Goal: Communication & Community: Share content

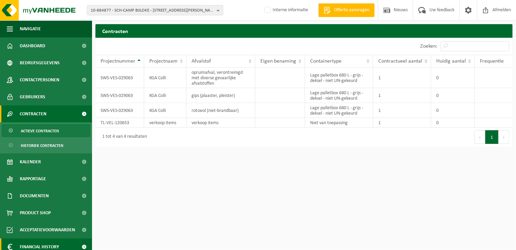
scroll to position [22, 0]
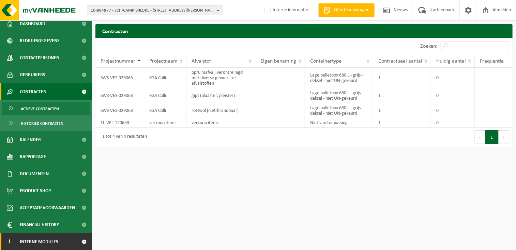
click at [31, 240] on span "Interne modules" at bounding box center [39, 242] width 39 height 17
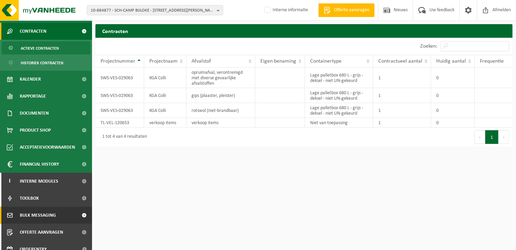
scroll to position [90, 0]
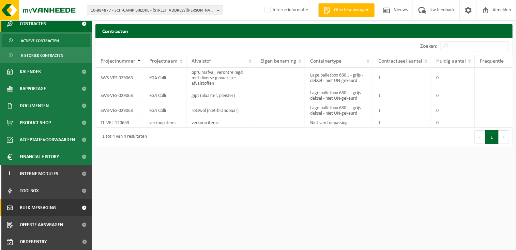
click at [34, 208] on span "Bulk Messaging" at bounding box center [38, 208] width 36 height 17
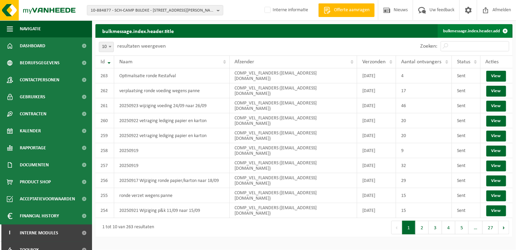
click at [465, 29] on link "bulkmessage.index.header.add" at bounding box center [475, 31] width 74 height 14
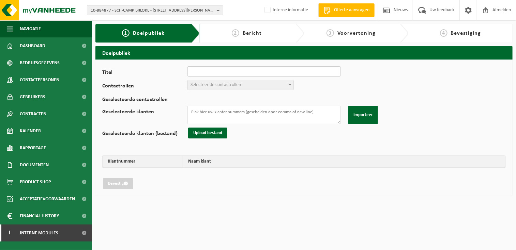
click at [201, 72] on input "Titel" at bounding box center [263, 71] width 153 height 10
type input "Verplaatsing ronde Papier en karton"
click at [224, 85] on span "Selecteer de contactrollen" at bounding box center [215, 84] width 50 height 5
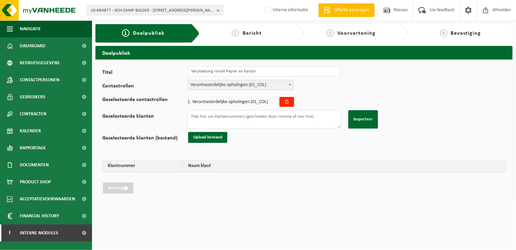
click at [239, 82] on span "Verantwoordelijke ophalingen (01_COL)" at bounding box center [241, 85] width 106 height 10
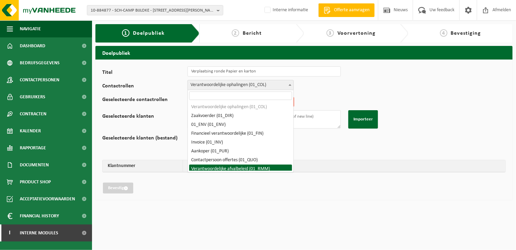
select select "01_RMM"
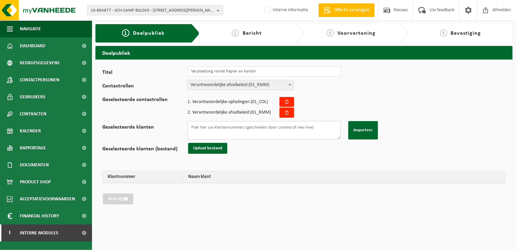
click at [214, 127] on textarea "Geselecteerde klanten" at bounding box center [263, 130] width 153 height 18
click at [196, 131] on textarea "Geselecteerde klanten" at bounding box center [263, 130] width 153 height 18
paste textarea "01-001166 01-903551 02-011825 10-902090 10-959973 10-890350 10-825441 10-761506…"
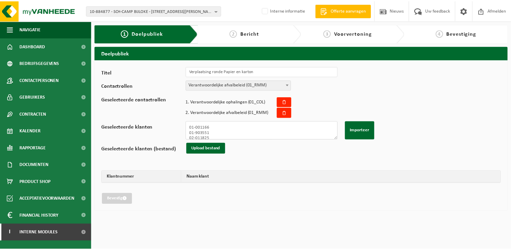
scroll to position [359, 0]
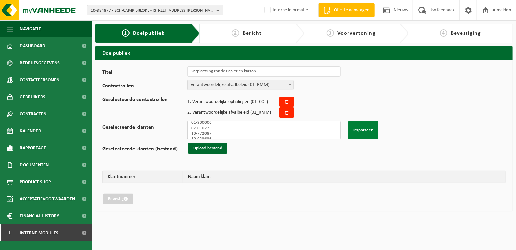
type textarea "01-001166 01-903551 02-011825 10-902090 10-959973 10-890350 10-825441 10-761506…"
click at [363, 131] on button "Importeer" at bounding box center [363, 130] width 30 height 18
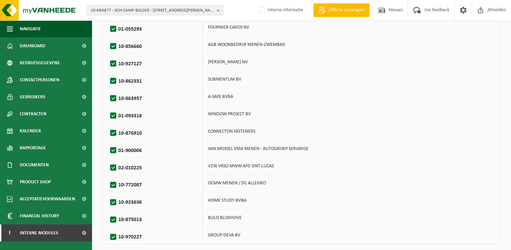
scroll to position [1123, 0]
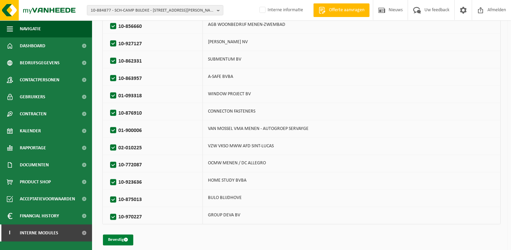
drag, startPoint x: 125, startPoint y: 234, endPoint x: 127, endPoint y: 230, distance: 4.4
click at [125, 238] on span "submit" at bounding box center [126, 240] width 4 height 4
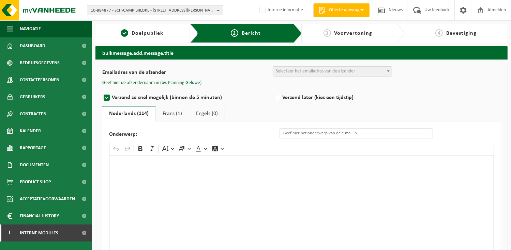
click at [282, 70] on span "Selecteer het emailadres van de afzender" at bounding box center [315, 71] width 79 height 5
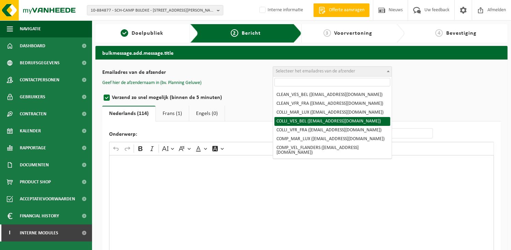
scroll to position [68, 0]
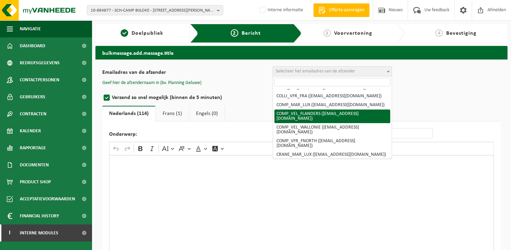
select select "COMP_VEL_FLANDERS"
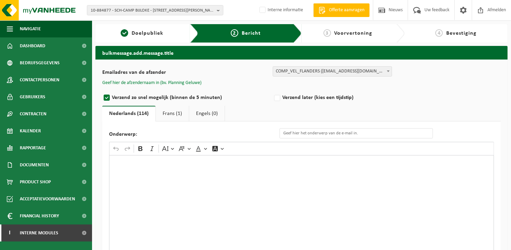
click at [172, 82] on button "Geef hier de afzendernaam in (bv. Planning Geluwe)" at bounding box center [151, 83] width 99 height 6
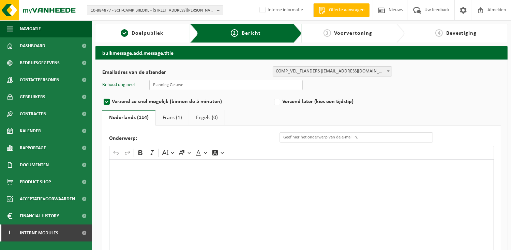
click at [174, 87] on input "text" at bounding box center [225, 85] width 153 height 10
type input "Planning Geluwe"
click at [179, 182] on div "Rich Text Editor. Editing area: main. Press Alt+0 for help." at bounding box center [301, 227] width 385 height 136
click at [305, 138] on input "Onderwerp:" at bounding box center [355, 138] width 153 height 10
type input "Verplaatsing ronde papier en karton"
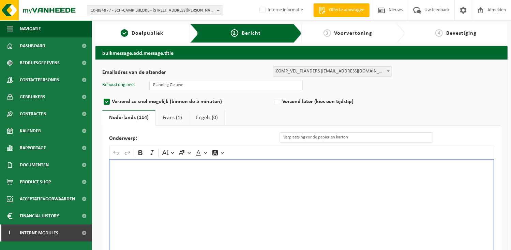
click at [147, 175] on div "Rich Text Editor. Editing area: main. Press Alt+0 for help." at bounding box center [301, 227] width 385 height 136
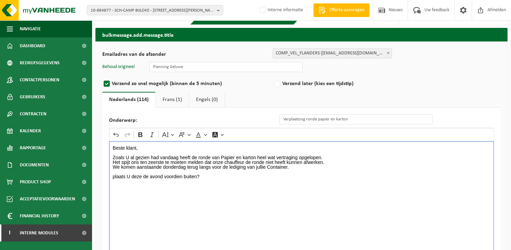
scroll to position [34, 0]
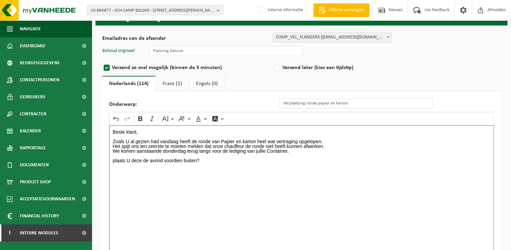
click at [128, 186] on div "Beste klant, Zoals U al gezien had vandaag heeft de ronde van Papier en karton …" at bounding box center [301, 193] width 385 height 136
click at [111, 157] on div "Beste klant, Zoals U al gezien had vandaag heeft de ronde van Papier en karton …" at bounding box center [301, 193] width 385 height 136
click at [136, 231] on div "Beste klant, Zoals U al gezien had vandaag heeft de ronde van Papier en karton …" at bounding box center [301, 193] width 385 height 136
click at [118, 216] on div "Beste klant, Zoals U al gezien had vandaag heeft de ronde van Papier en karton …" at bounding box center [301, 193] width 385 height 136
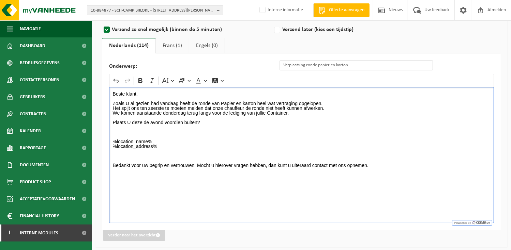
scroll to position [73, 0]
click at [129, 186] on div "Beste klant, Zoals U al gezien had vandaag heeft de ronde van Papier en karton …" at bounding box center [301, 155] width 385 height 136
click at [394, 167] on p "Bedankt voor uw begrip en vertrouwen. Mocht u hierover vragen hebben, dan kunt …" at bounding box center [302, 165] width 378 height 5
click at [129, 203] on div "Beste klant, Zoals U al gezien had vandaag heeft de ronde van Papier en karton …" at bounding box center [301, 155] width 385 height 136
click at [109, 170] on div "Beste klant, Zoals U al gezien had vandaag heeft de ronde van Papier en karton …" at bounding box center [301, 155] width 385 height 136
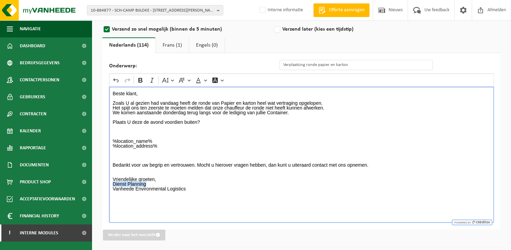
drag, startPoint x: 151, startPoint y: 185, endPoint x: 115, endPoint y: 73, distance: 117.5
click at [107, 184] on div "Onderwerp: Verplaatsing ronde papier en karton Rich Text Editor Undo Redo Bold …" at bounding box center [301, 141] width 398 height 177
click at [140, 79] on icon "Editor toolbar" at bounding box center [140, 80] width 7 height 7
drag, startPoint x: 186, startPoint y: 111, endPoint x: 204, endPoint y: 109, distance: 18.3
click at [186, 111] on p "We komen aanstaande donderdag terug langs voor de lediging van jullie Container." at bounding box center [302, 112] width 378 height 5
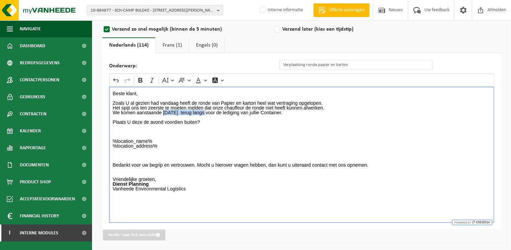
drag, startPoint x: 211, startPoint y: 111, endPoint x: 164, endPoint y: 110, distance: 47.0
click at [164, 110] on p "We komen aanstaande donderdag 02/10/2025 terug langs voor de lediging van julli…" at bounding box center [302, 112] width 378 height 5
drag, startPoint x: 139, startPoint y: 79, endPoint x: 161, endPoint y: 106, distance: 34.9
click at [140, 79] on icon "Editor toolbar" at bounding box center [140, 80] width 7 height 7
drag, startPoint x: 165, startPoint y: 112, endPoint x: 178, endPoint y: 109, distance: 13.3
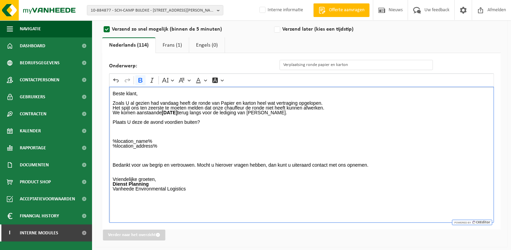
click at [165, 112] on strong "donderdag 02/10/2025" at bounding box center [170, 112] width 16 height 5
click at [275, 140] on p "%location_name% %location_address%" at bounding box center [302, 146] width 378 height 14
click at [331, 129] on p "Rich Text Editor. Editing area: main. Press Alt+0 for help." at bounding box center [302, 131] width 378 height 5
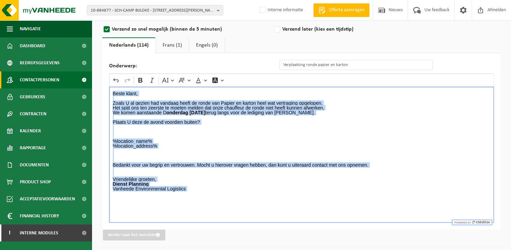
drag, startPoint x: 197, startPoint y: 195, endPoint x: 91, endPoint y: 87, distance: 151.1
click at [91, 87] on div "Navigatie Offerte aanvragen Nieuws Uw feedback Afmelden Dashboard Bedrijfsgegev…" at bounding box center [255, 89] width 511 height 324
copy div "Beste klant, Zoals U al gezien had vandaag heeft de ronde van Papier en karton …"
drag, startPoint x: 174, startPoint y: 43, endPoint x: 166, endPoint y: 58, distance: 17.1
click at [173, 43] on link "Frans (1)" at bounding box center [172, 45] width 33 height 16
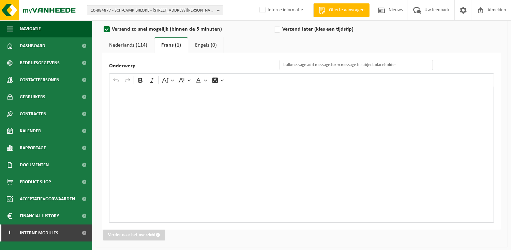
click at [133, 111] on div "Rich Text Editor. Editing area: main. Press Alt+0 for help." at bounding box center [301, 155] width 385 height 136
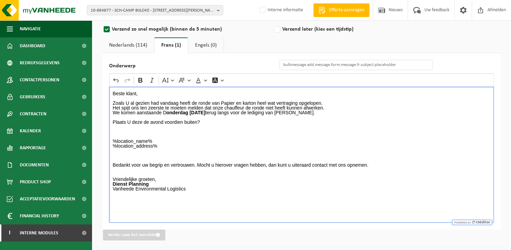
click at [244, 206] on div "Beste klant, Zoals U al gezien had vandaag heeft de ronde van Papier en karton …" at bounding box center [301, 155] width 385 height 136
click at [215, 134] on p "Rich Text Editor. Editing area: main. Press Alt+0 for help." at bounding box center [302, 136] width 378 height 5
click at [283, 63] on input "Onderwerp" at bounding box center [355, 65] width 153 height 10
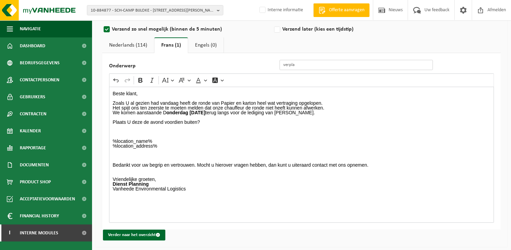
click at [103, 230] on button "Verder naar het overzicht" at bounding box center [134, 235] width 62 height 11
click at [307, 63] on input "verpla" at bounding box center [355, 65] width 153 height 10
click at [354, 64] on input "verplaa" at bounding box center [355, 65] width 153 height 10
click at [361, 63] on input "verplaa" at bounding box center [355, 65] width 153 height 10
drag, startPoint x: 401, startPoint y: 64, endPoint x: 351, endPoint y: 65, distance: 50.1
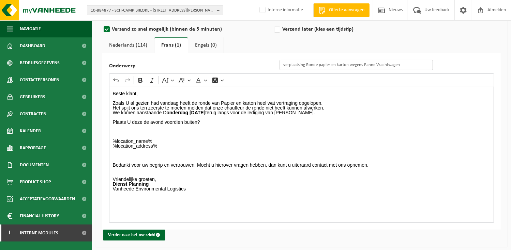
click at [351, 65] on input "verplaatsing Ronde papier en karton wegens Panne Vrachtwagen" at bounding box center [355, 65] width 153 height 10
type input "verplaatsing Ronde papier en karton"
click at [128, 42] on link "Nederlands (114)" at bounding box center [128, 45] width 52 height 16
click at [386, 107] on p "Het spijt ons ten zeerste te moeten melden dat onze chauffeur de ronde niet hee…" at bounding box center [302, 108] width 378 height 5
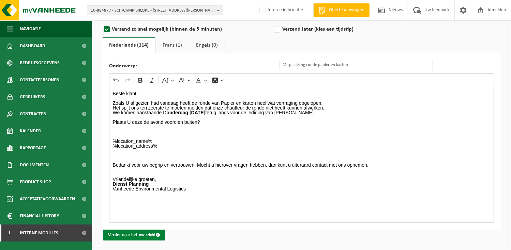
click at [141, 235] on button "Verder naar het overzicht" at bounding box center [134, 235] width 62 height 11
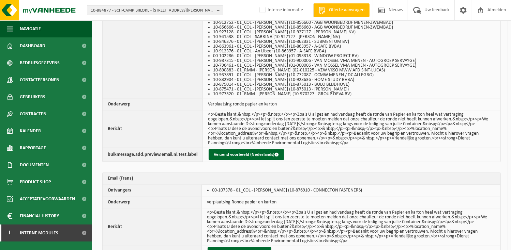
scroll to position [954, 0]
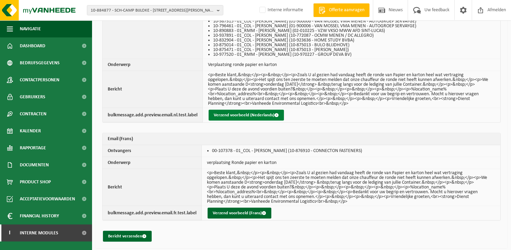
click at [225, 111] on button "Verzend voorbeeld (Nederlands)" at bounding box center [246, 115] width 75 height 11
click at [246, 211] on button "Verzend voorbeeld (Frans)" at bounding box center [240, 213] width 64 height 11
click at [131, 235] on button "Bericht verzenden" at bounding box center [127, 236] width 49 height 11
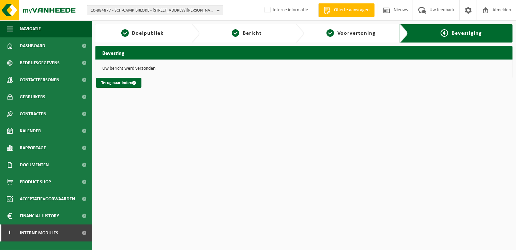
click at [236, 167] on html "10-884877 - SCH-CAMP BIJLOKE - INFRASTRUCTUUR - 9000 GENT, JOZEF KLUYSKENSSTRAA…" at bounding box center [258, 125] width 516 height 250
click at [49, 234] on span "Interne modules" at bounding box center [39, 233] width 39 height 17
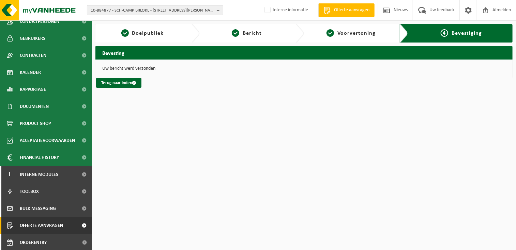
scroll to position [60, 0]
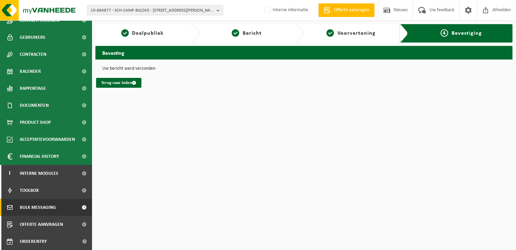
click at [38, 209] on span "Bulk Messaging" at bounding box center [38, 207] width 36 height 17
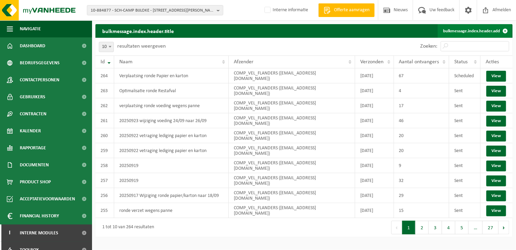
click at [456, 29] on link "bulkmessage.index.header.add" at bounding box center [475, 31] width 74 height 14
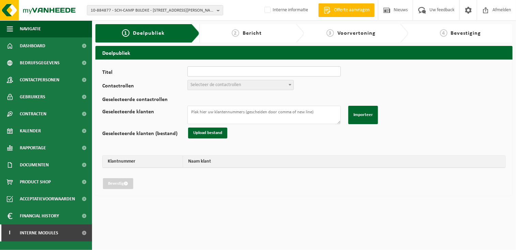
click at [214, 72] on input "Titel" at bounding box center [263, 71] width 153 height 10
click at [222, 71] on input "Verplaatsing rond PMD" at bounding box center [263, 71] width 153 height 10
type input "Verplaatsing ronde PMD"
click at [211, 85] on span "Selecteer de contactrollen" at bounding box center [215, 84] width 50 height 5
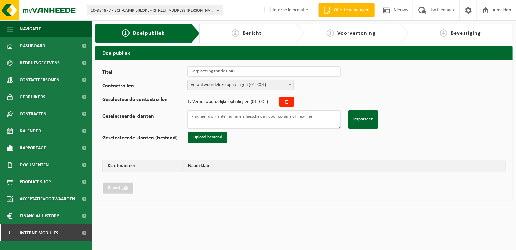
click at [236, 83] on span "Verantwoordelijke ophalingen (01_COL)" at bounding box center [241, 85] width 106 height 10
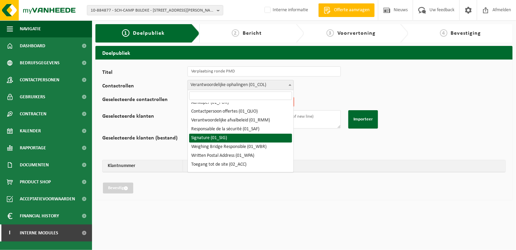
scroll to position [34, 0]
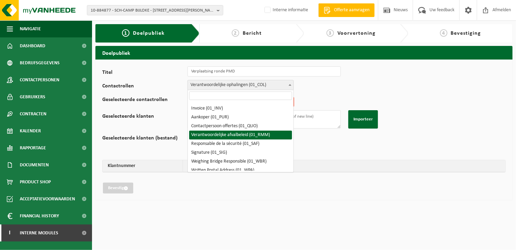
select select "01_RMM"
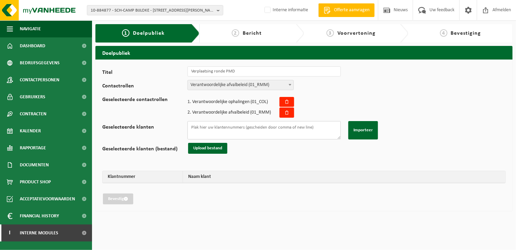
click at [209, 131] on textarea "Geselecteerde klanten" at bounding box center [263, 130] width 153 height 18
click at [204, 132] on textarea "Geselecteerde klanten" at bounding box center [263, 130] width 153 height 18
paste textarea "10-754765 10-935752 10-899664 01-000810 02-010979 10-764697 10-859422 10-782932…"
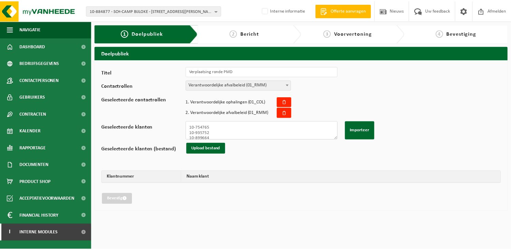
scroll to position [100, 0]
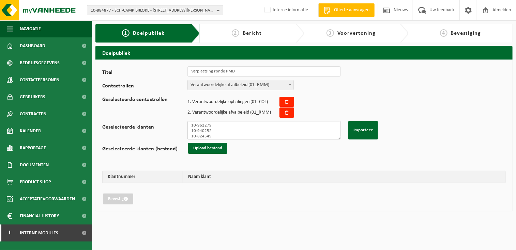
type textarea "10-754765 10-935752 10-899664 01-000810 02-010979 10-764697 10-859422 10-782932…"
click at [302, 164] on div "Titel Verplaatsing ronde PMD Contactrollen Verantwoordelijke ophalingen (01_COL…" at bounding box center [303, 135] width 403 height 138
click at [357, 128] on button "Importeer" at bounding box center [363, 130] width 30 height 18
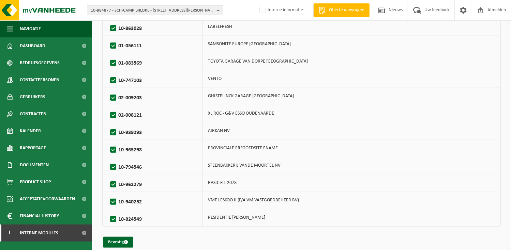
scroll to position [320, 0]
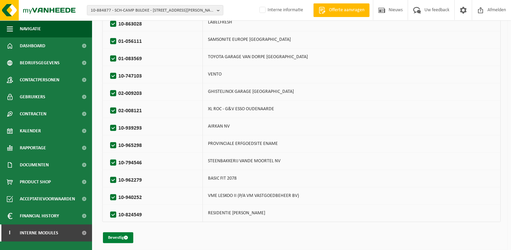
click at [117, 233] on button "Bevestig" at bounding box center [118, 238] width 30 height 11
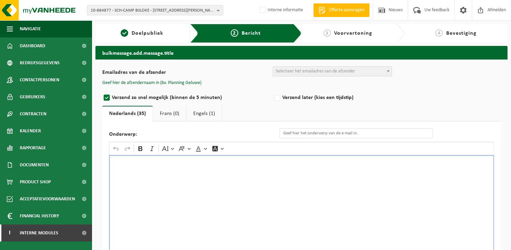
click at [134, 175] on div "Rich Text Editor. Editing area: main. Press Alt+0 for help." at bounding box center [301, 223] width 385 height 136
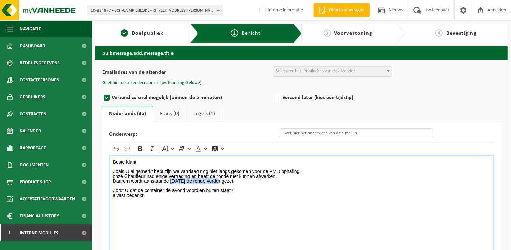
drag, startPoint x: 219, startPoint y: 180, endPoint x: 170, endPoint y: 181, distance: 49.1
click at [170, 181] on p "Daarom wordt aanstaande donderdag 02/10/2025 de ronde verder gezet." at bounding box center [302, 181] width 378 height 5
click at [140, 150] on icon "Editor toolbar" at bounding box center [140, 149] width 4 height 5
click at [170, 210] on div "Beste klant, Zoals U al gemerkt hebt zijn we vandaag nog niet langs gekomen voo…" at bounding box center [301, 223] width 385 height 136
drag, startPoint x: 169, startPoint y: 178, endPoint x: 193, endPoint y: 179, distance: 23.9
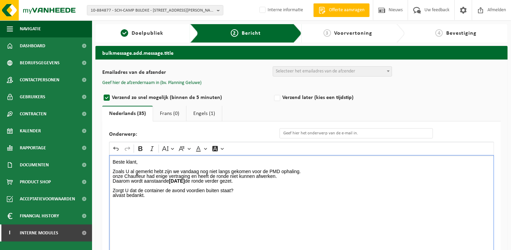
click at [170, 179] on p "Daarom wordt aanstaande donderdag 02/10/2025 de ronde verder gezet." at bounding box center [302, 181] width 378 height 5
click at [150, 215] on div "Beste klant, Zoals U al gemerkt hebt zijn we vandaag nog niet langs gekomen voo…" at bounding box center [301, 223] width 385 height 136
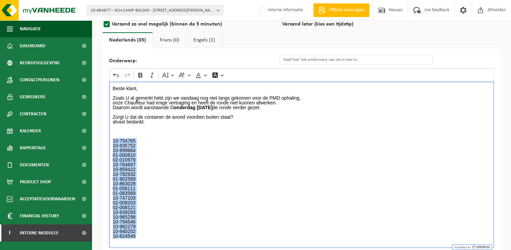
drag, startPoint x: 142, startPoint y: 235, endPoint x: 108, endPoint y: 140, distance: 101.3
click at [108, 140] on div "Onderwerp: Rich Text Editor Undo Redo Bold Italic Font Size Font Family Font Co…" at bounding box center [301, 151] width 398 height 207
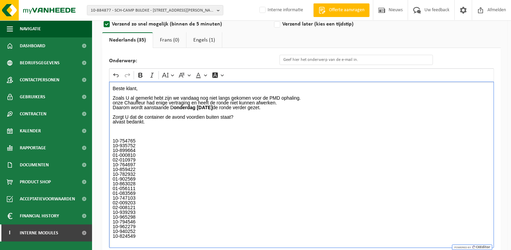
scroll to position [68, 0]
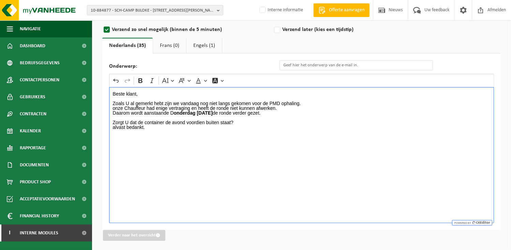
drag, startPoint x: 155, startPoint y: 128, endPoint x: 111, endPoint y: 120, distance: 45.1
click at [111, 120] on div "Beste klant, Zoals U al gemerkt hebt zijn we vandaag nog niet langs gekomen voo…" at bounding box center [301, 155] width 385 height 136
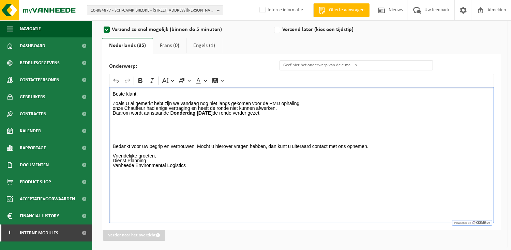
click at [131, 135] on p "Rich Text Editor. Editing area: main. Press Alt+0 for help." at bounding box center [302, 137] width 378 height 5
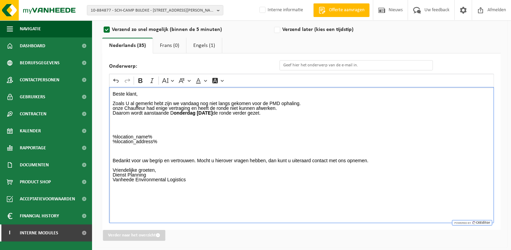
drag, startPoint x: 112, startPoint y: 108, endPoint x: 120, endPoint y: 106, distance: 7.7
click at [113, 108] on div "Beste klant, Zoals U al gemerkt hebt zijn we vandaag nog niet langs gekomen voo…" at bounding box center [301, 155] width 385 height 136
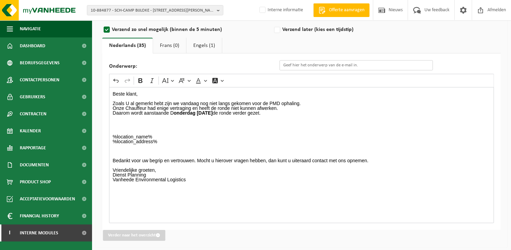
click at [294, 65] on input "Onderwerp:" at bounding box center [355, 65] width 153 height 10
type input "Verplaatsing PMD"
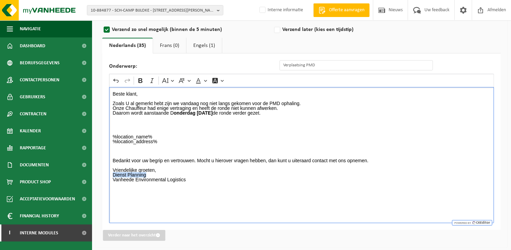
drag, startPoint x: 150, startPoint y: 173, endPoint x: 108, endPoint y: 173, distance: 41.6
click at [108, 173] on div "Onderwerp: Verplaatsing PMD Rich Text Editor Undo Redo Bold Italic Font Size Fo…" at bounding box center [301, 141] width 398 height 177
click at [141, 80] on icon "Editor toolbar" at bounding box center [140, 80] width 4 height 5
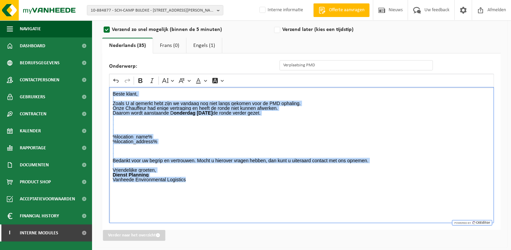
drag, startPoint x: 199, startPoint y: 178, endPoint x: 110, endPoint y: 92, distance: 123.4
click at [110, 92] on div "Beste klant, Zoals U al gemerkt hebt zijn we vandaag nog niet langs gekomen voo…" at bounding box center [301, 155] width 385 height 136
copy div "Beste klant, Zoals U al gemerkt hebt zijn we vandaag nog niet langs gekomen voo…"
click at [193, 47] on link "Engels (1)" at bounding box center [203, 46] width 35 height 16
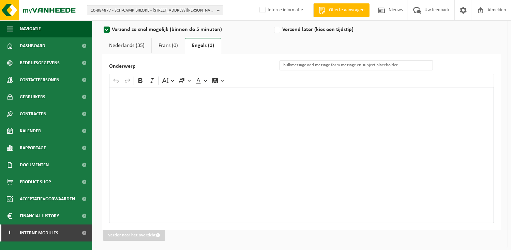
click at [132, 114] on div "Rich Text Editor. Editing area: main. Press Alt+0 for help." at bounding box center [301, 155] width 385 height 136
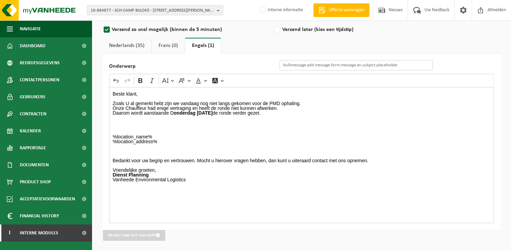
click at [318, 63] on input "Onderwerp" at bounding box center [355, 65] width 153 height 10
type input "verplaatsing PMD"
click at [179, 190] on div "Beste klant, Zoals U al gemerkt hebt zijn we vandaag nog niet langs gekomen voo…" at bounding box center [301, 155] width 385 height 136
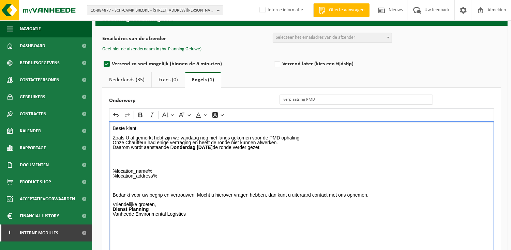
scroll to position [0, 0]
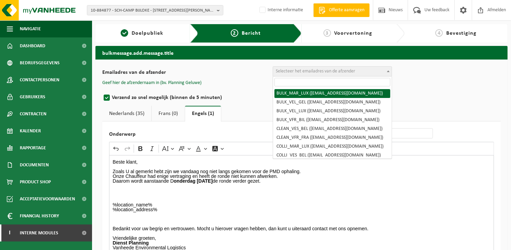
click at [306, 72] on span "Selecteer het emailadres van de afzender" at bounding box center [315, 71] width 79 height 5
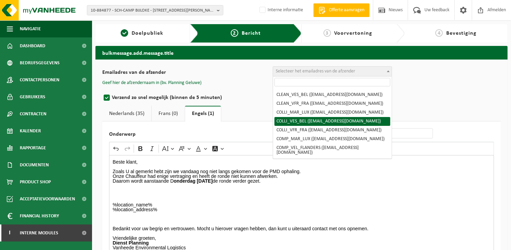
scroll to position [68, 0]
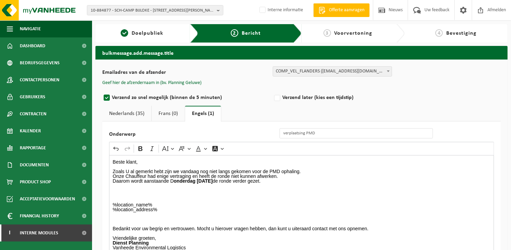
select select "COMP_VEL_FLANDERS"
click at [186, 83] on button "Geef hier de afzendernaam in (bv. Planning Geluwe)" at bounding box center [151, 83] width 99 height 6
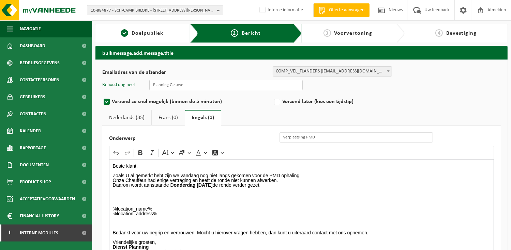
click at [191, 86] on input "text" at bounding box center [225, 85] width 153 height 10
type input "Planning Geluwe"
click at [130, 118] on link "Nederlands (35)" at bounding box center [126, 118] width 49 height 16
click at [201, 116] on link "Engels (1)" at bounding box center [203, 118] width 35 height 16
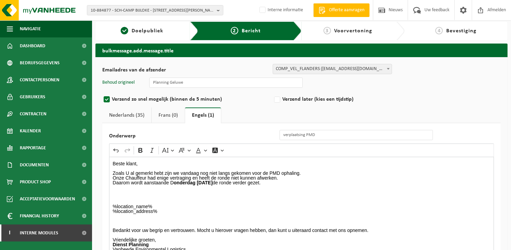
scroll to position [73, 0]
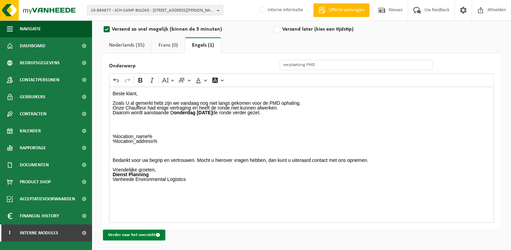
click at [146, 234] on button "Verder naar het overzicht" at bounding box center [134, 235] width 62 height 11
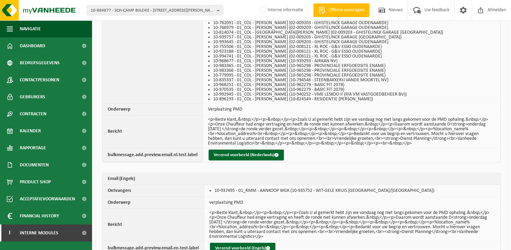
scroll to position [343, 0]
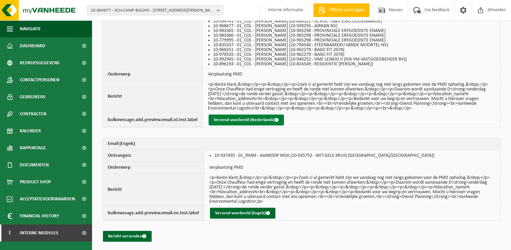
click at [259, 117] on button "Verzend voorbeeld (Nederlands)" at bounding box center [246, 120] width 75 height 11
click at [138, 235] on button "Bericht verzenden" at bounding box center [127, 236] width 49 height 11
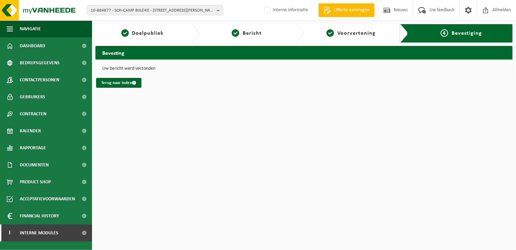
click at [289, 170] on html "10-884877 - SCH-[GEOGRAPHIC_DATA] - INFRASTRUCTUUR - [STREET_ADDRESS][PERSON_NA…" at bounding box center [258, 125] width 516 height 250
